Goal: Find specific page/section: Find specific page/section

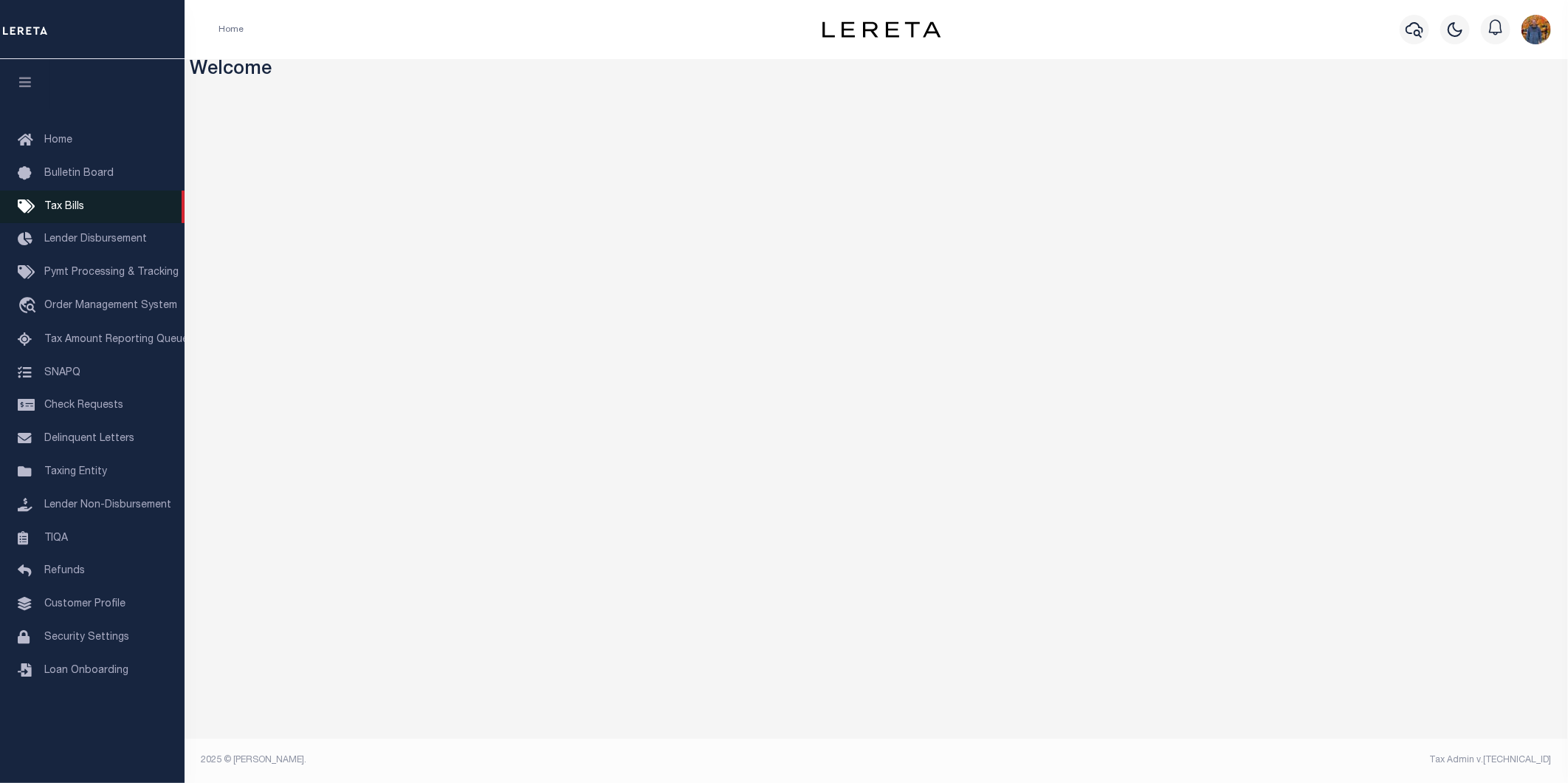
click at [85, 204] on link "Tax Bills" at bounding box center [92, 207] width 184 height 33
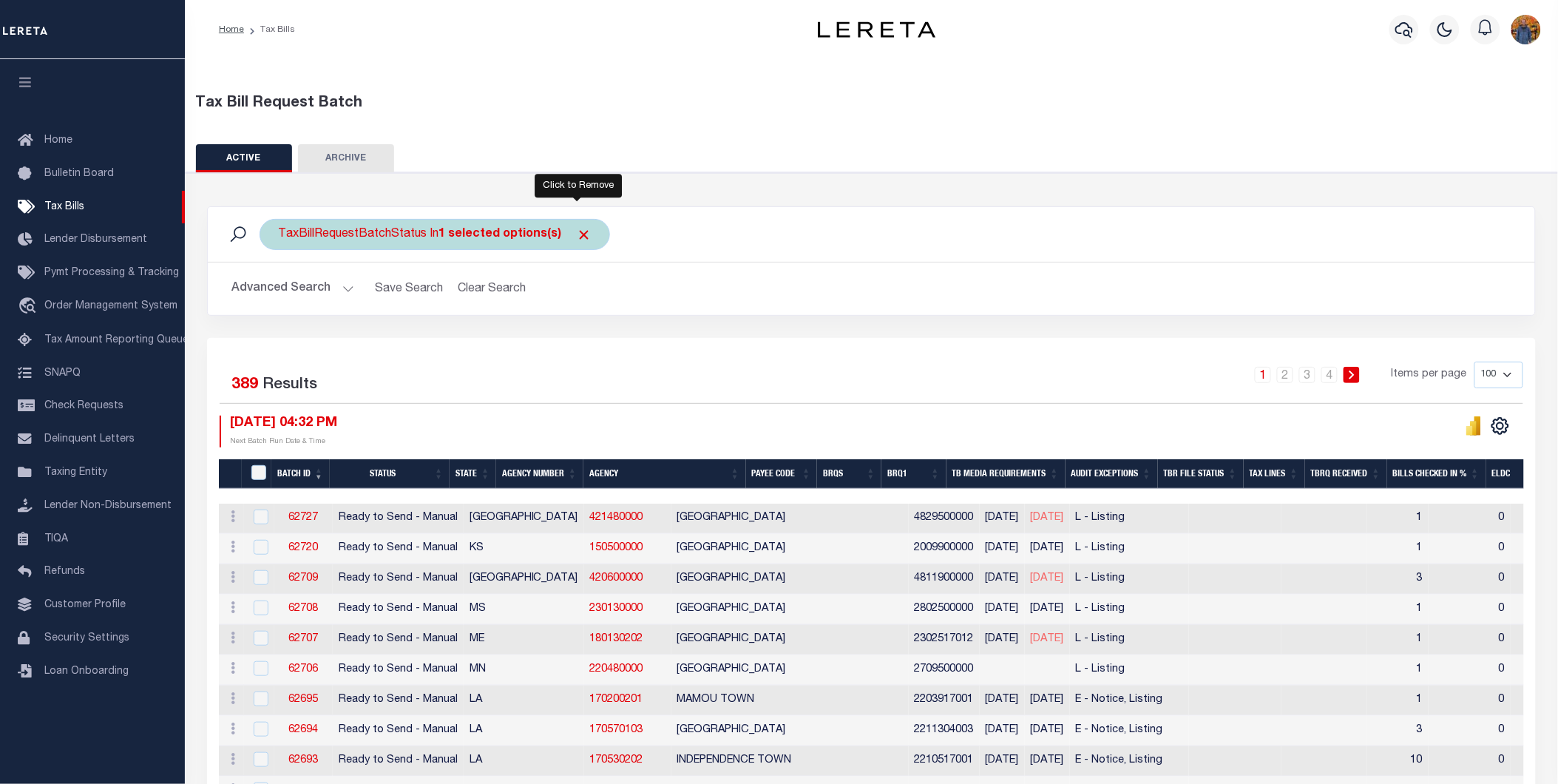
click at [581, 233] on span "Click to Remove" at bounding box center [583, 234] width 15 height 15
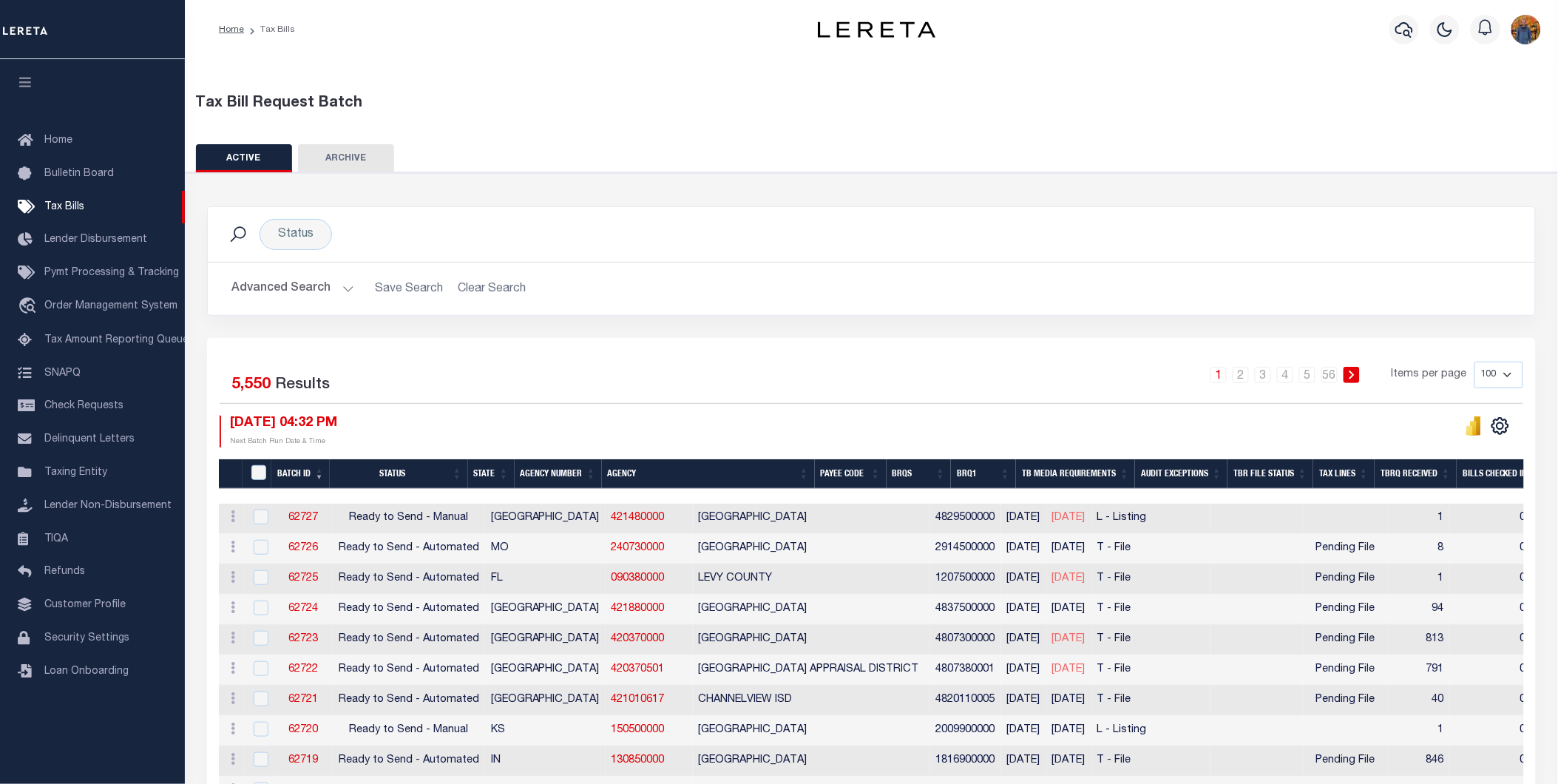
click at [285, 293] on button "Advanced Search" at bounding box center [293, 288] width 123 height 28
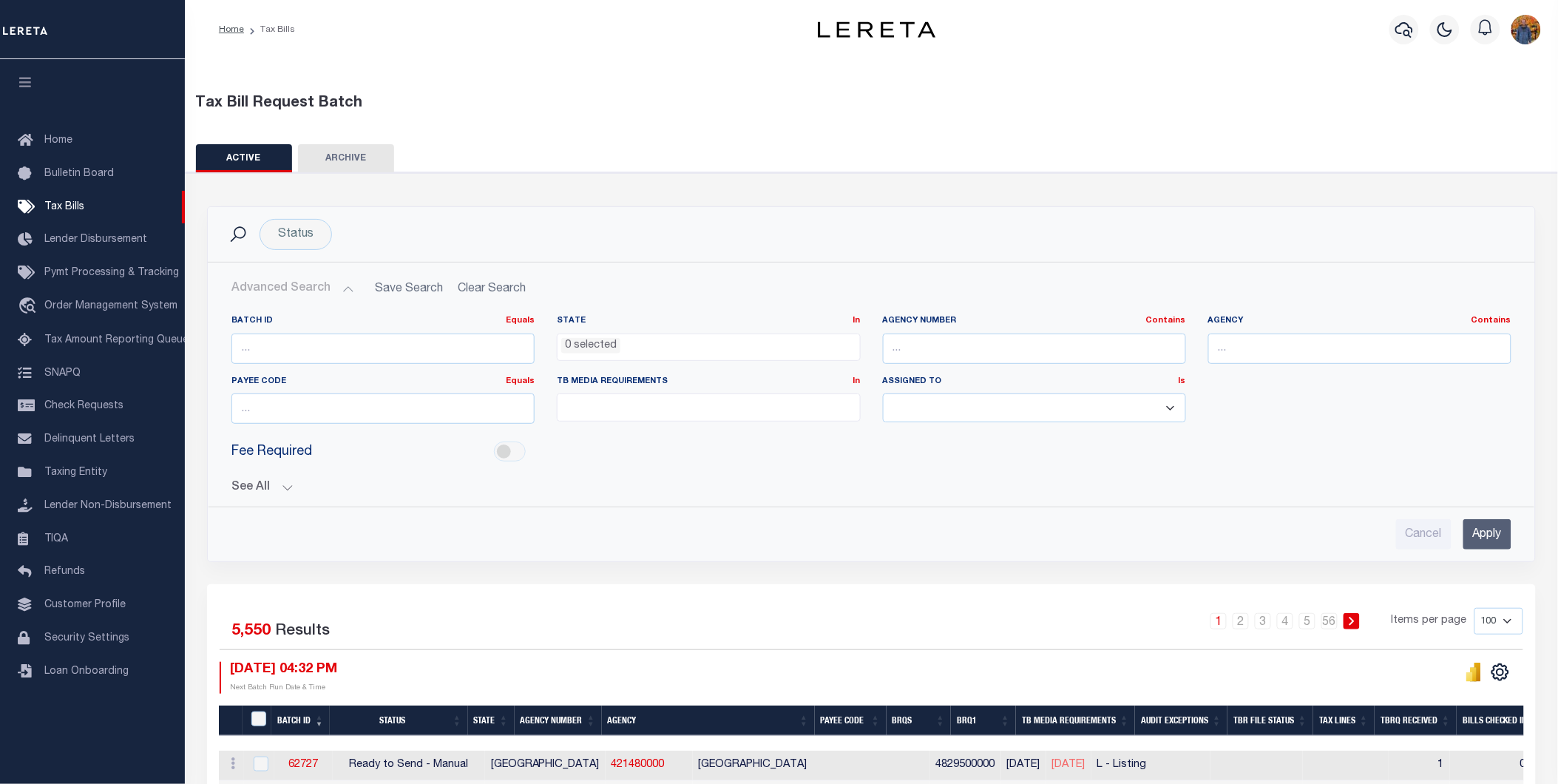
click at [256, 485] on button "See All" at bounding box center [872, 487] width 1281 height 14
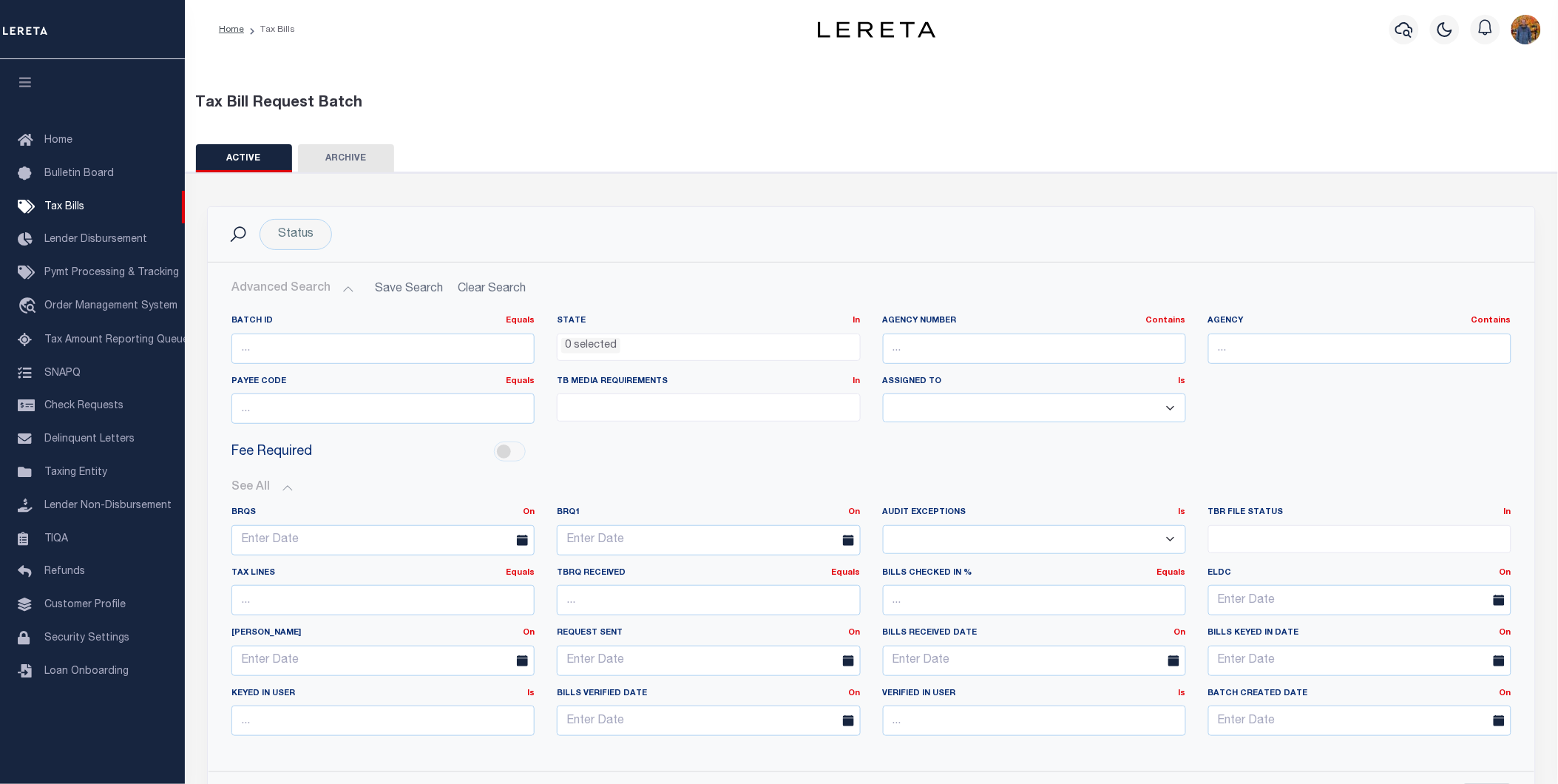
click at [1084, 529] on select "Yes No" at bounding box center [1034, 538] width 303 height 28
select select "true"
click at [883, 525] on select "Yes No" at bounding box center [1034, 538] width 303 height 28
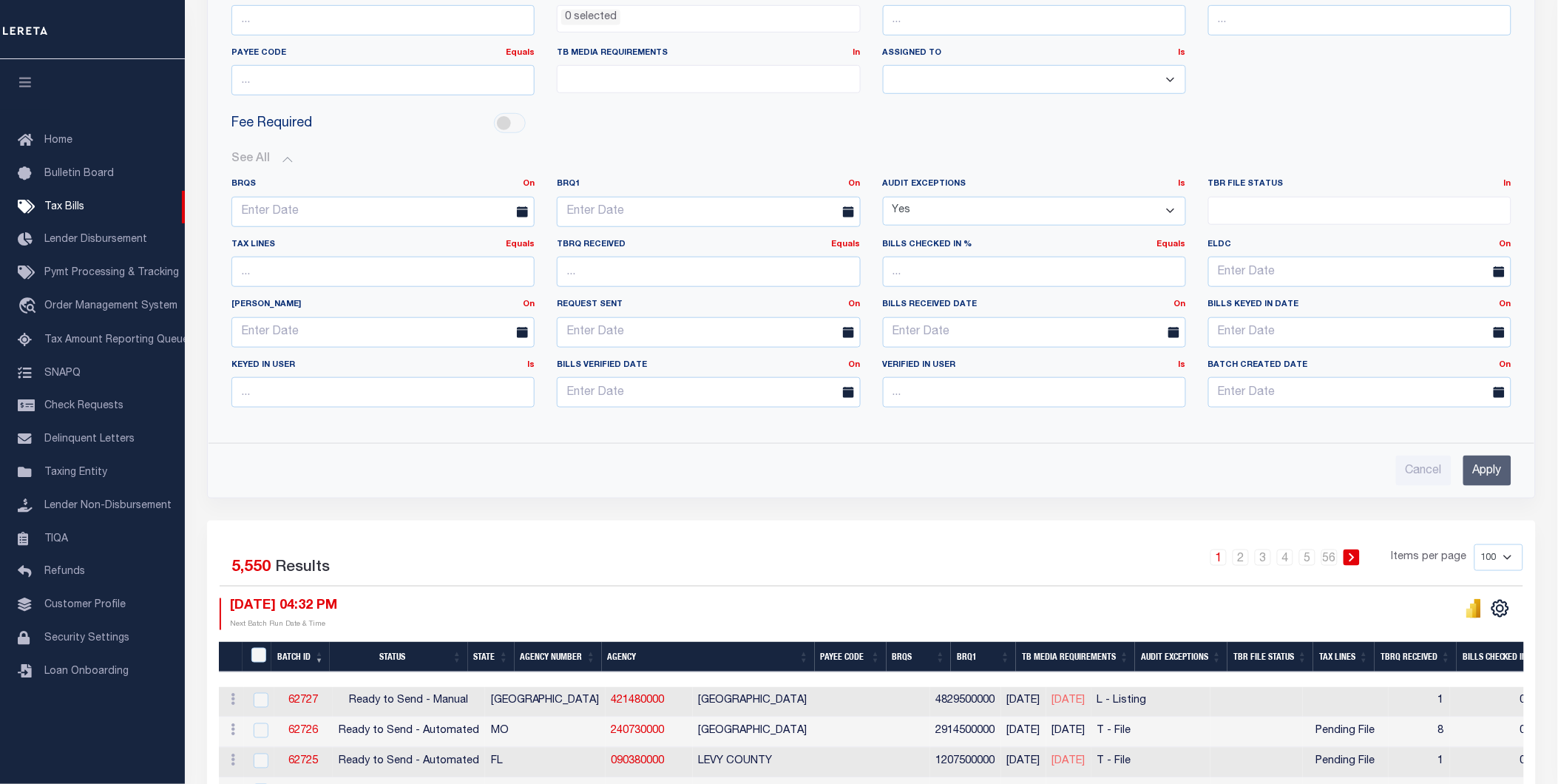
click at [1497, 466] on input "Apply" at bounding box center [1487, 470] width 48 height 30
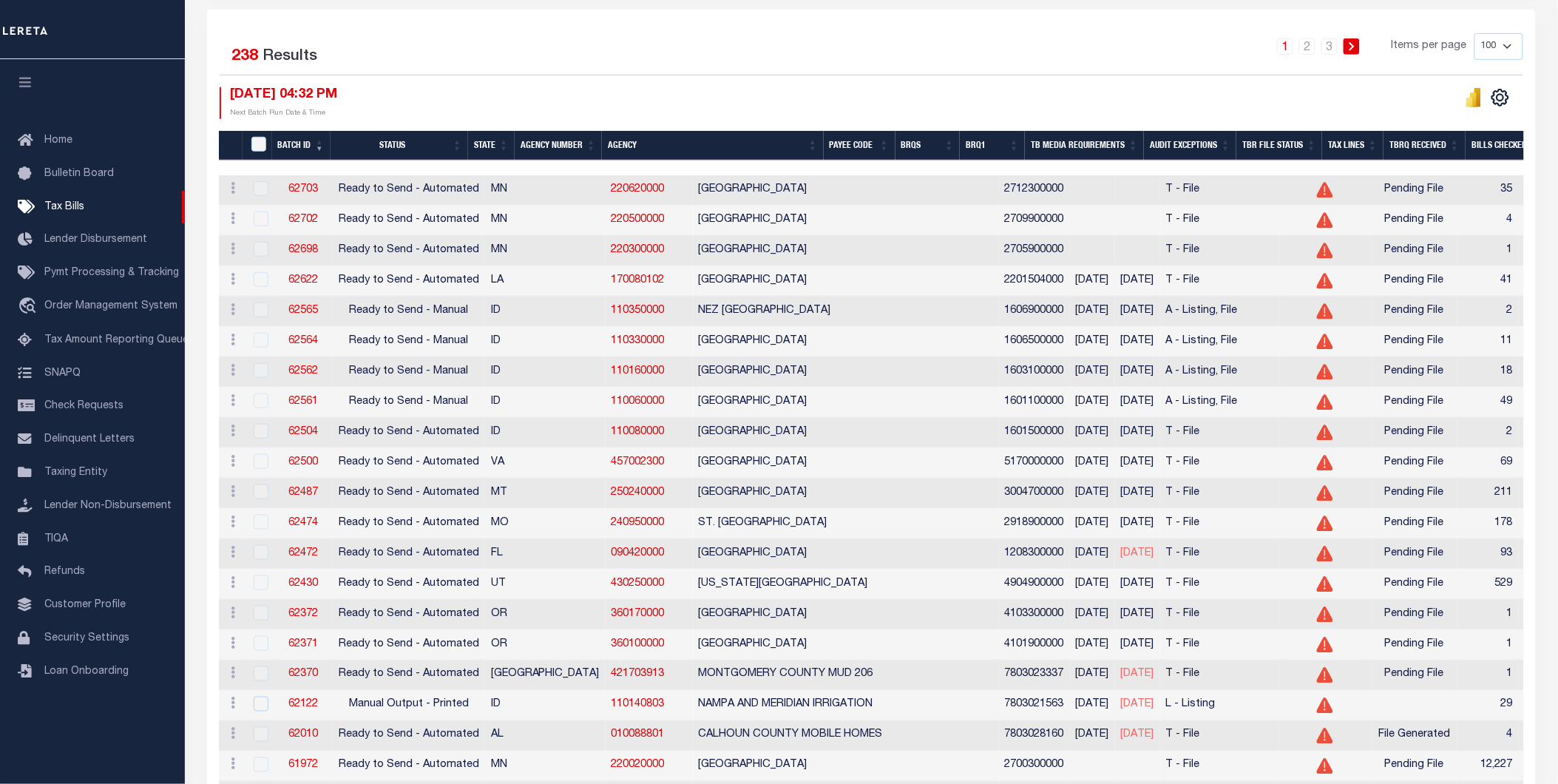
click at [1317, 196] on icon at bounding box center [1325, 190] width 16 height 15
click at [1317, 190] on icon at bounding box center [1325, 190] width 16 height 15
click at [1482, 94] on icon "" at bounding box center [1474, 98] width 16 height 20
